Goal: Check status: Check status

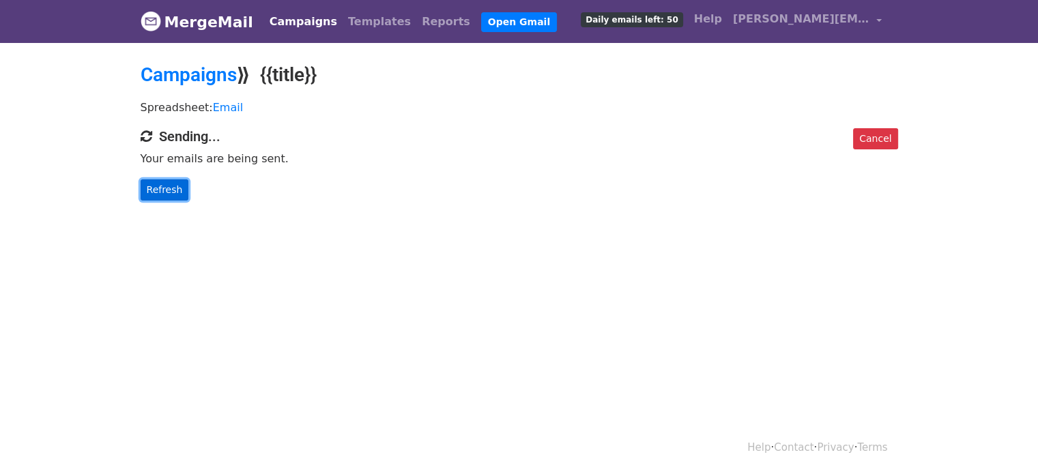
click at [167, 190] on link "Refresh" at bounding box center [165, 190] width 48 height 21
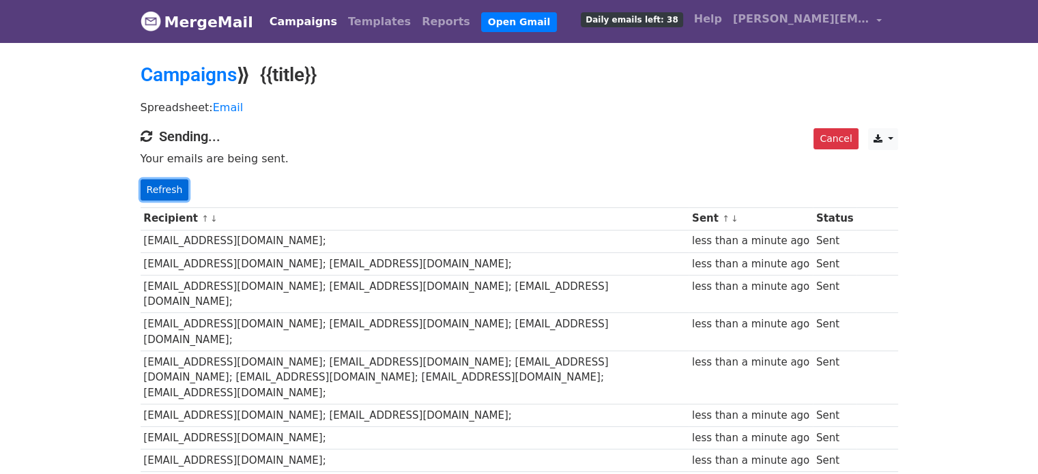
click at [172, 188] on link "Refresh" at bounding box center [165, 190] width 48 height 21
click at [162, 192] on link "Refresh" at bounding box center [165, 190] width 48 height 21
click at [162, 190] on link "Refresh" at bounding box center [165, 190] width 48 height 21
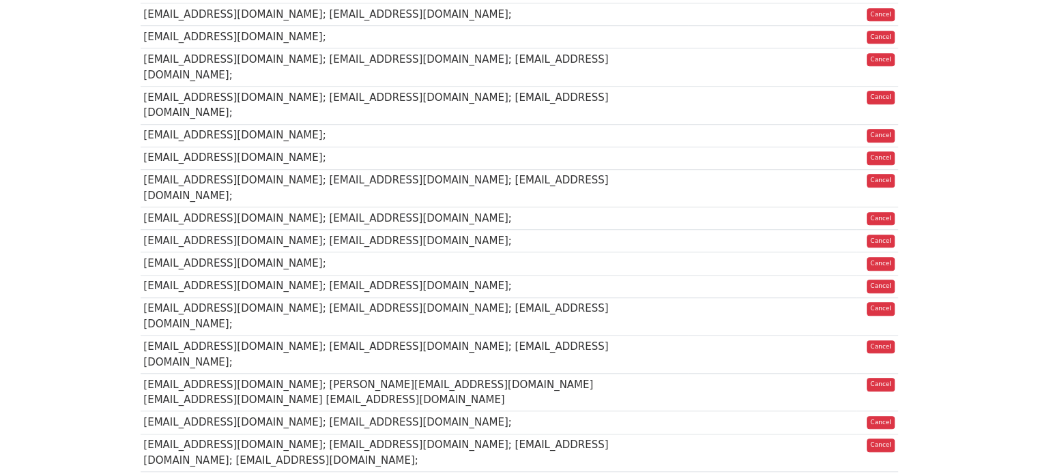
scroll to position [1001, 0]
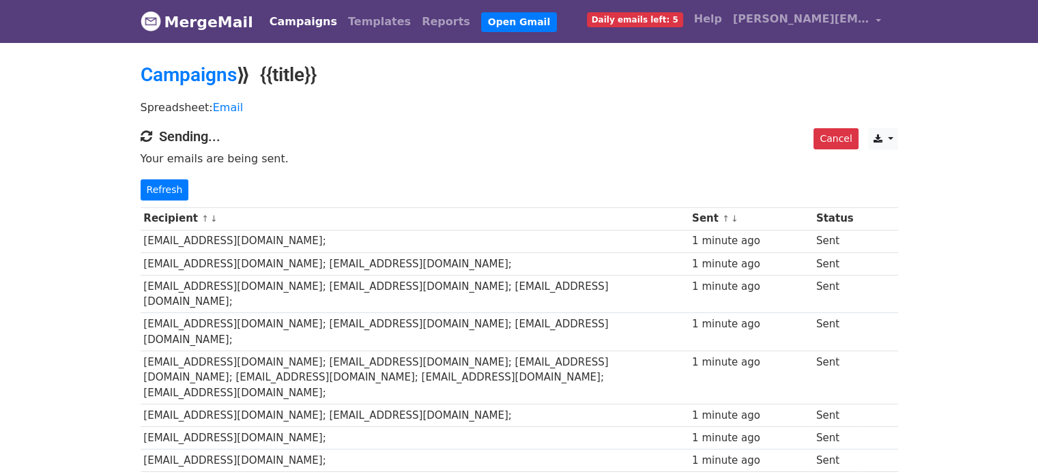
scroll to position [995, 0]
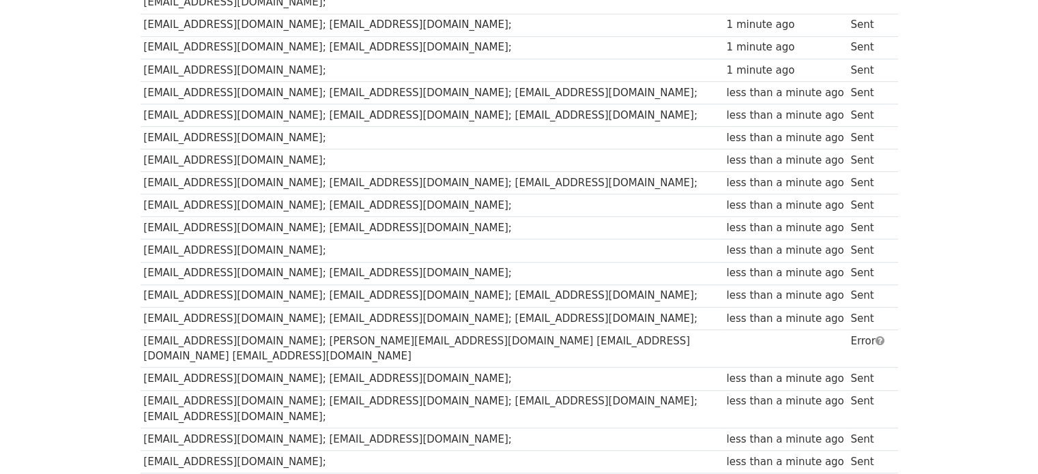
scroll to position [859, 0]
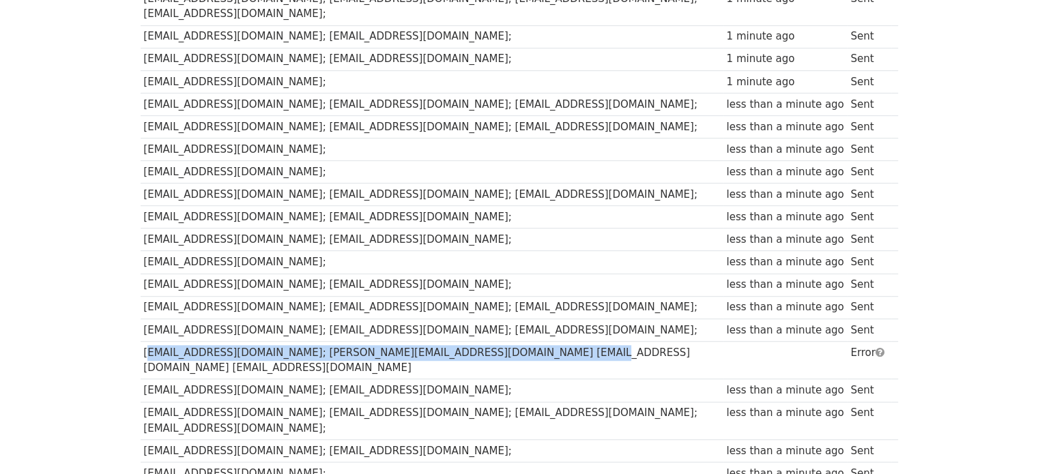
drag, startPoint x: 508, startPoint y: 253, endPoint x: 145, endPoint y: 253, distance: 363.2
click at [145, 341] on td "[EMAIL_ADDRESS][DOMAIN_NAME]; [PERSON_NAME][EMAIL_ADDRESS][DOMAIN_NAME] [EMAIL_…" at bounding box center [432, 360] width 583 height 38
copy td "[EMAIL_ADDRESS][DOMAIN_NAME]; [PERSON_NAME][EMAIL_ADDRESS][DOMAIN_NAME] [EMAIL_…"
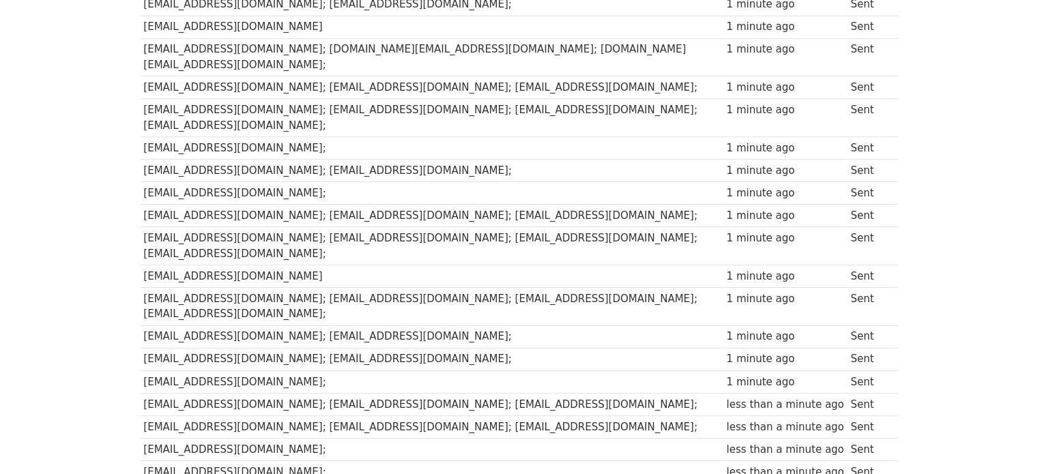
scroll to position [518, 0]
